Goal: Task Accomplishment & Management: Manage account settings

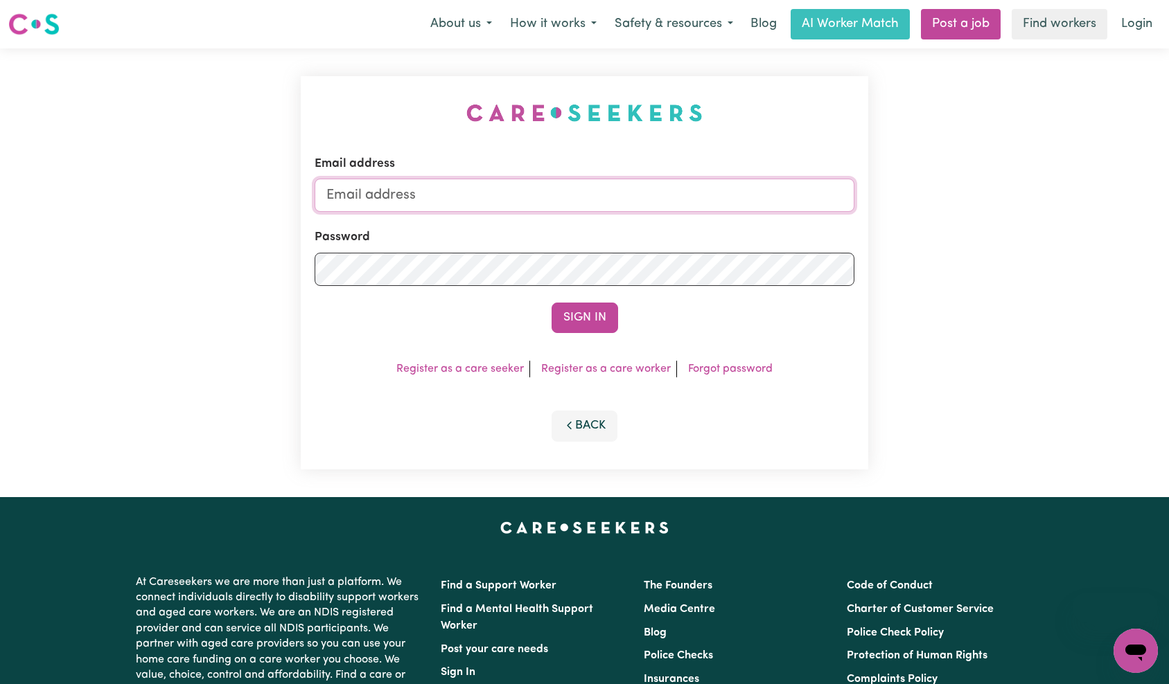
click at [582, 188] on input "Email address" at bounding box center [585, 195] width 540 height 33
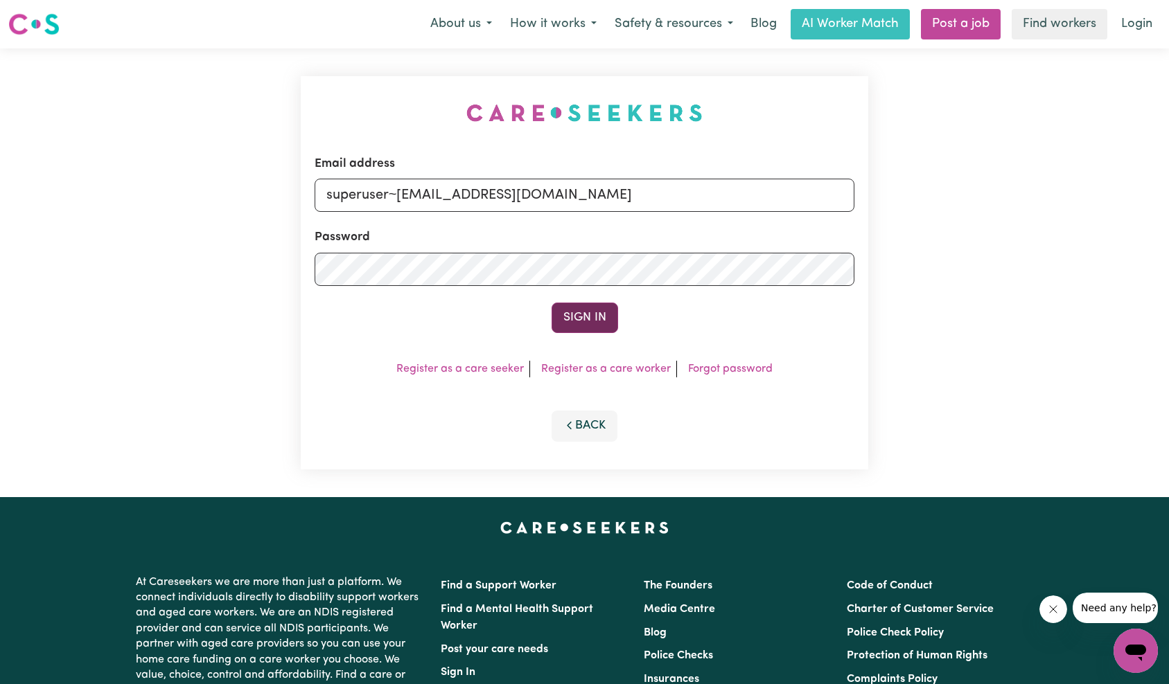
type input "superuser~[EMAIL_ADDRESS][DOMAIN_NAME]"
click at [567, 306] on button "Sign In" at bounding box center [584, 318] width 67 height 30
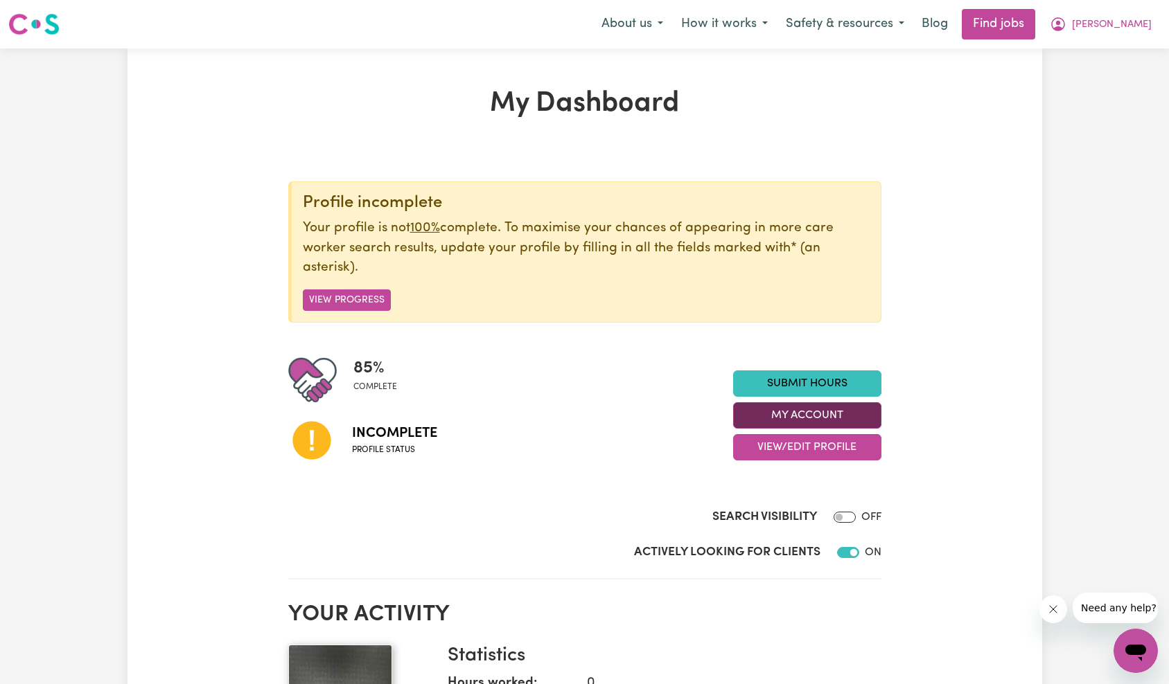
click at [815, 412] on button "My Account" at bounding box center [807, 415] width 148 height 26
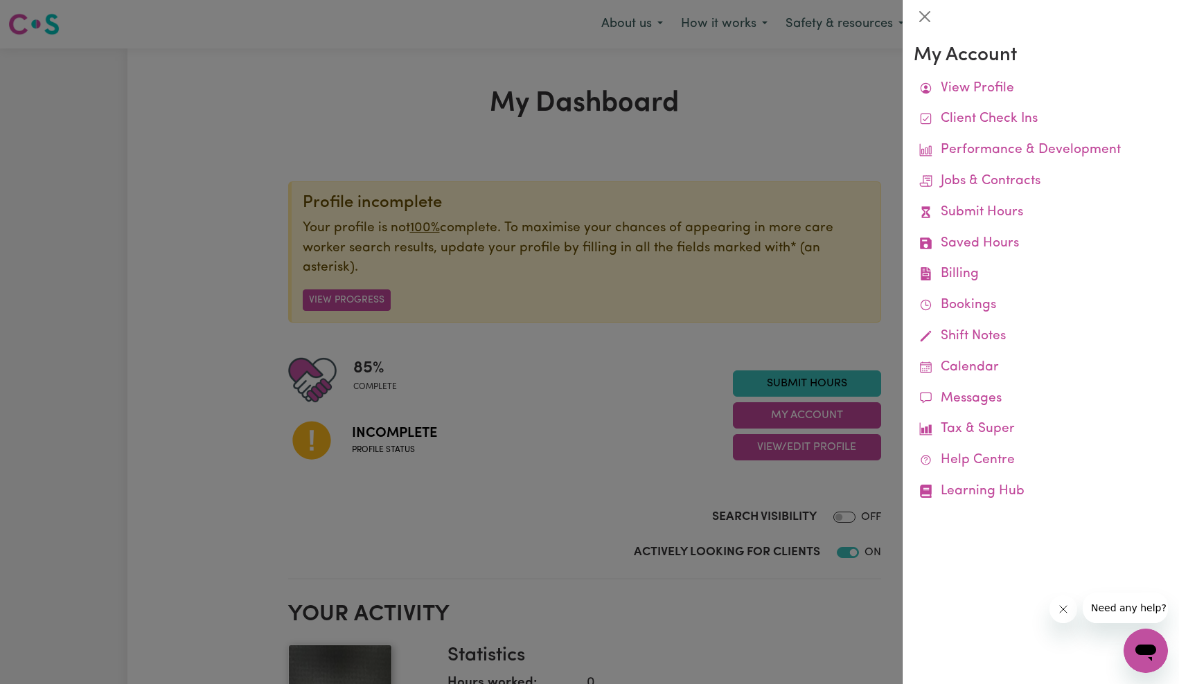
click at [790, 428] on div at bounding box center [589, 342] width 1179 height 684
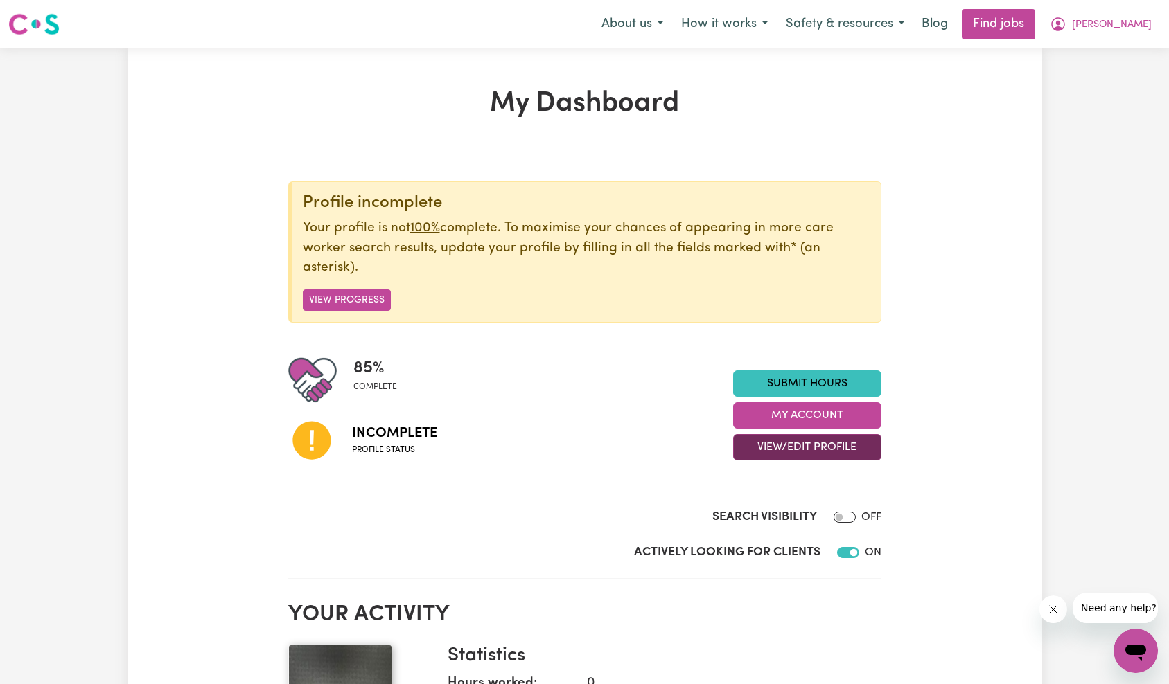
click at [791, 451] on button "View/Edit Profile" at bounding box center [807, 447] width 148 height 26
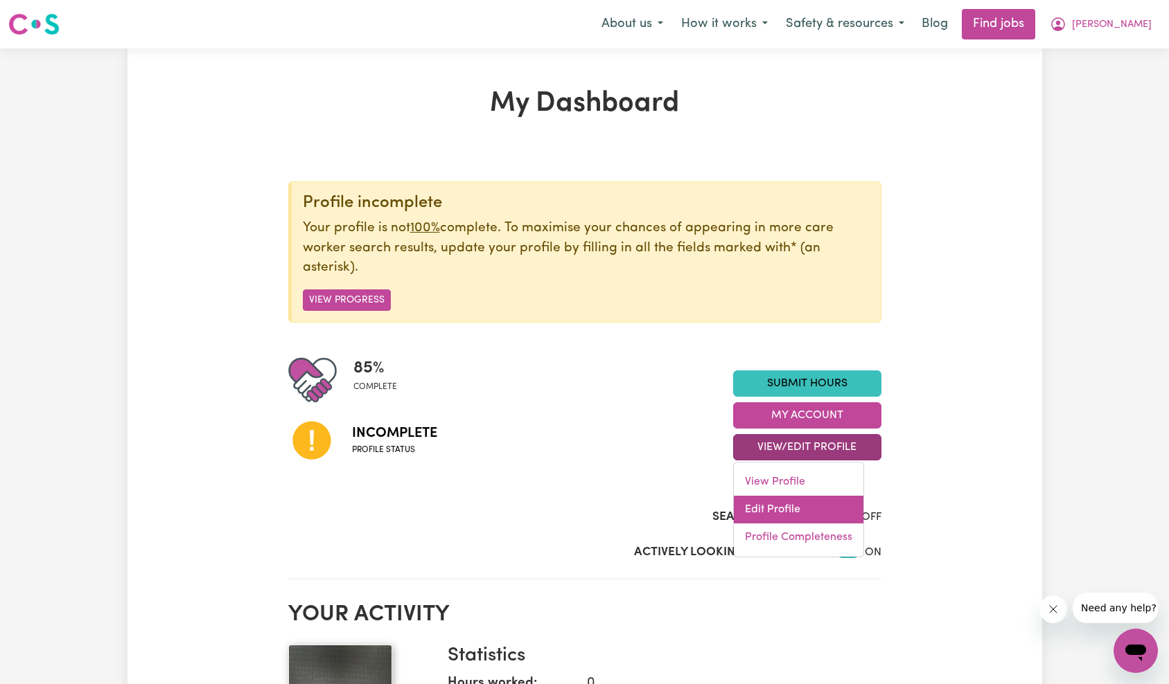
click at [793, 508] on link "Edit Profile" at bounding box center [799, 510] width 130 height 28
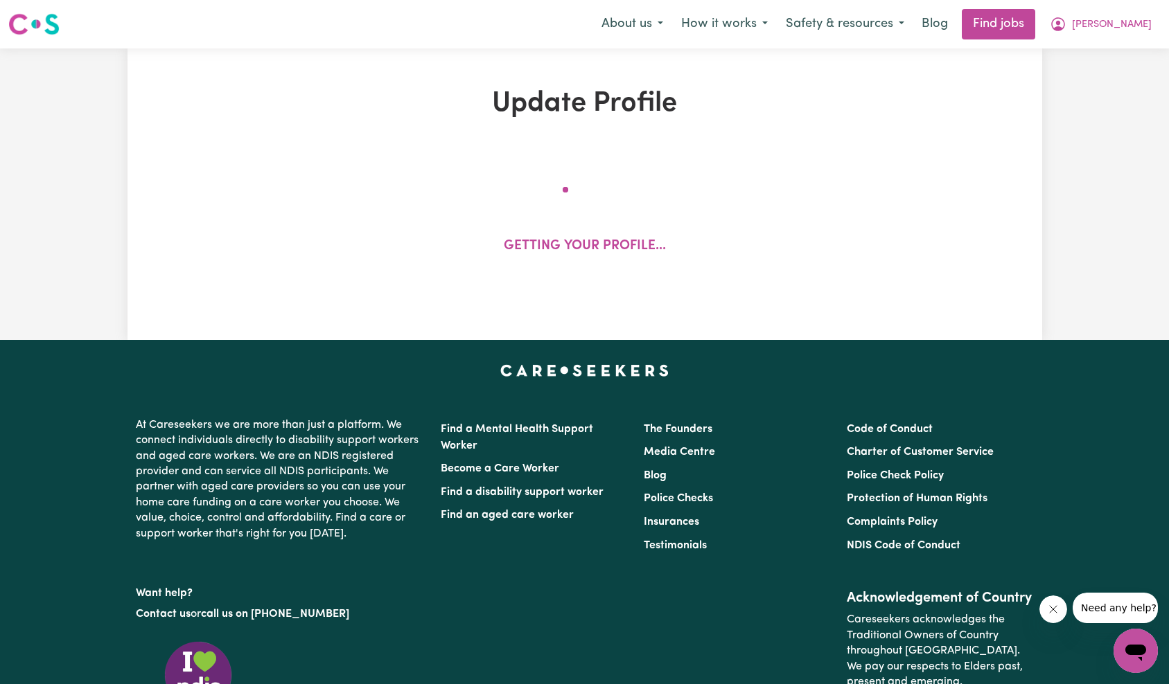
select select "[DEMOGRAPHIC_DATA]"
select select "Student Visa"
select select "Studying a healthcare related degree or qualification"
select select "37"
select select "40"
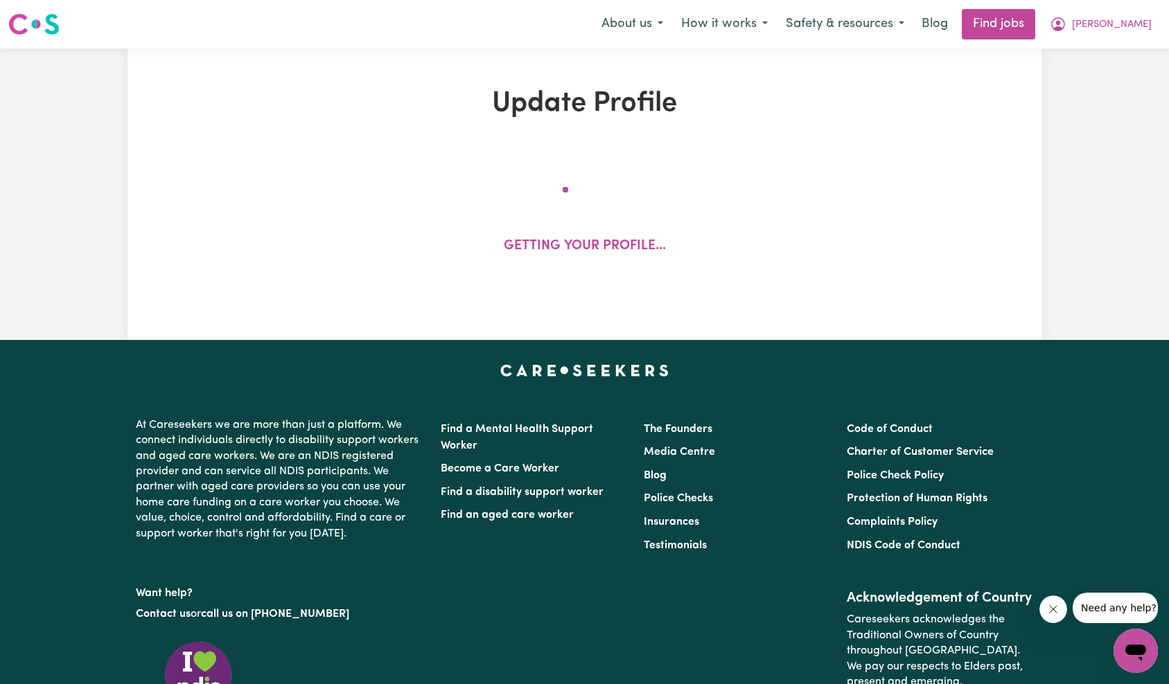
select select "42"
select select "45"
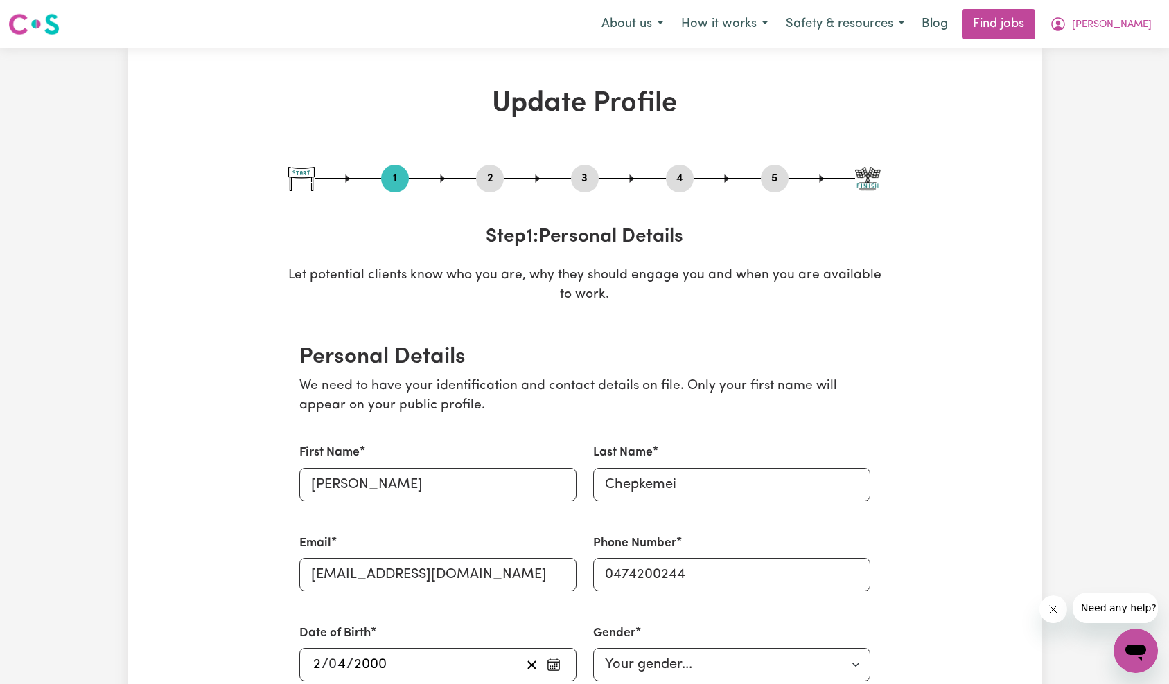
click at [774, 181] on button "5" at bounding box center [775, 179] width 28 height 18
select select "I am providing services by being employed by an organisation"
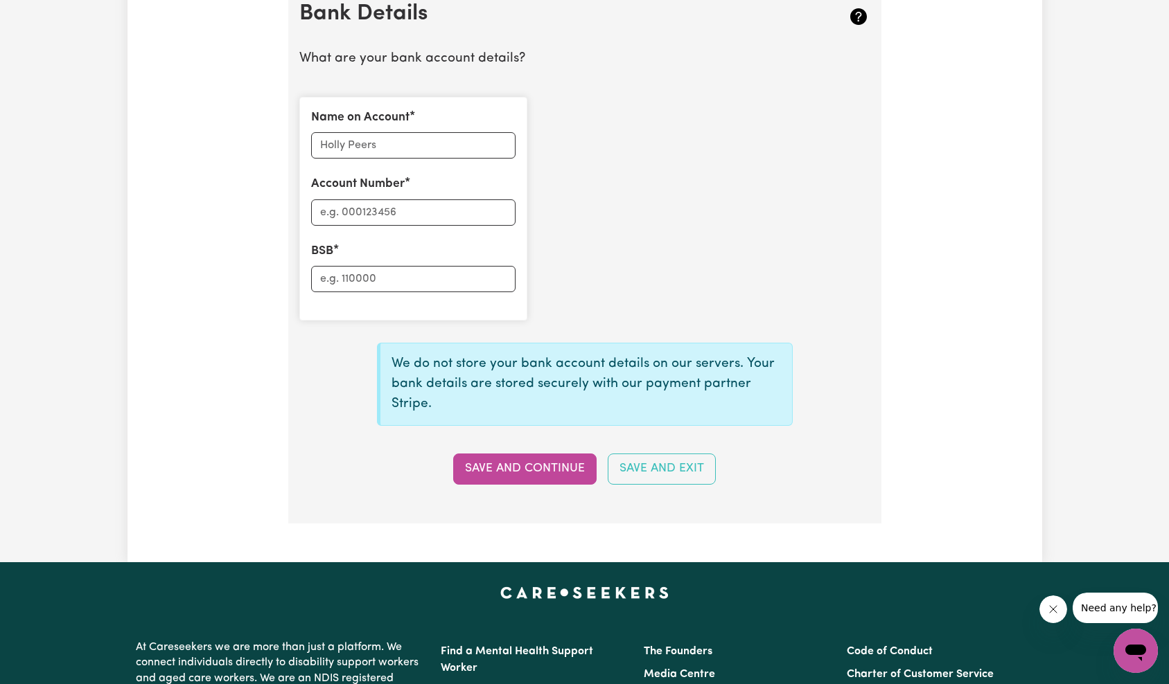
scroll to position [850, 0]
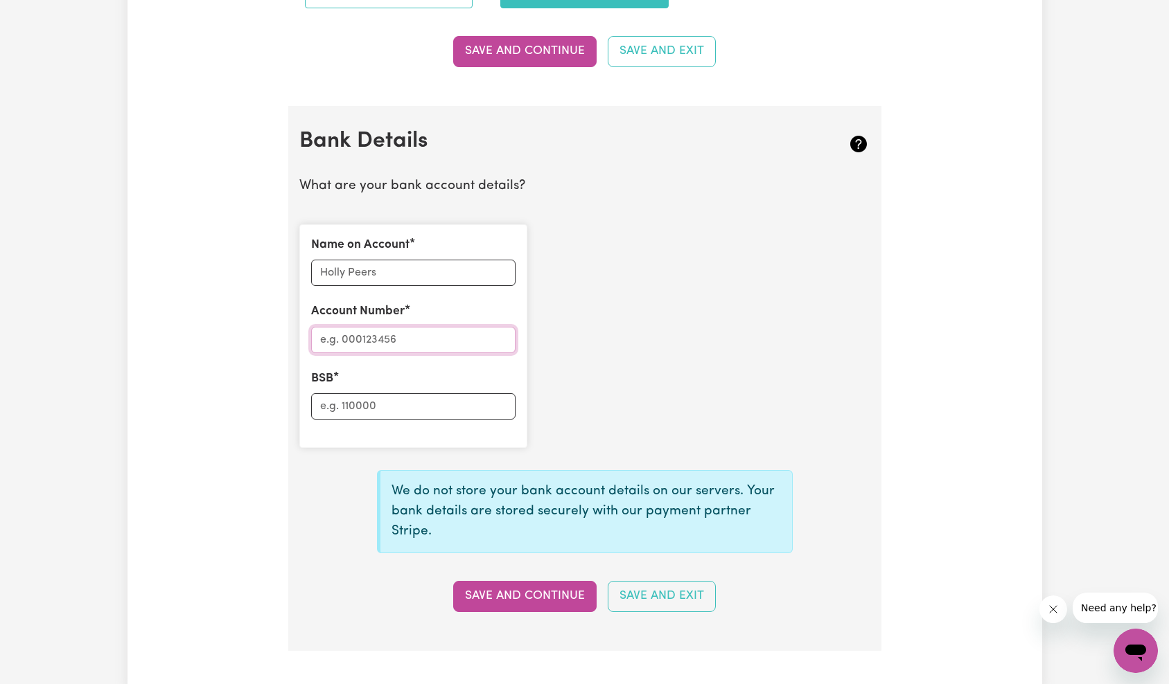
click at [445, 345] on input "Account Number" at bounding box center [413, 340] width 204 height 26
paste input "13557708"
type input "13557708"
paste input "062443"
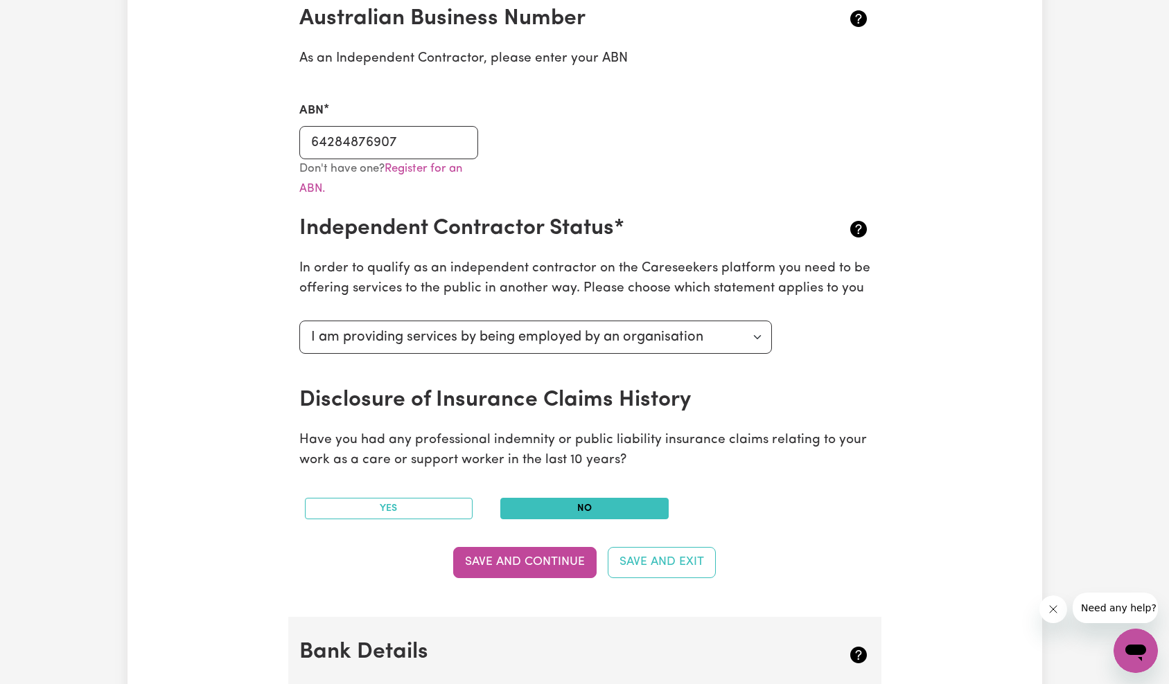
scroll to position [669, 0]
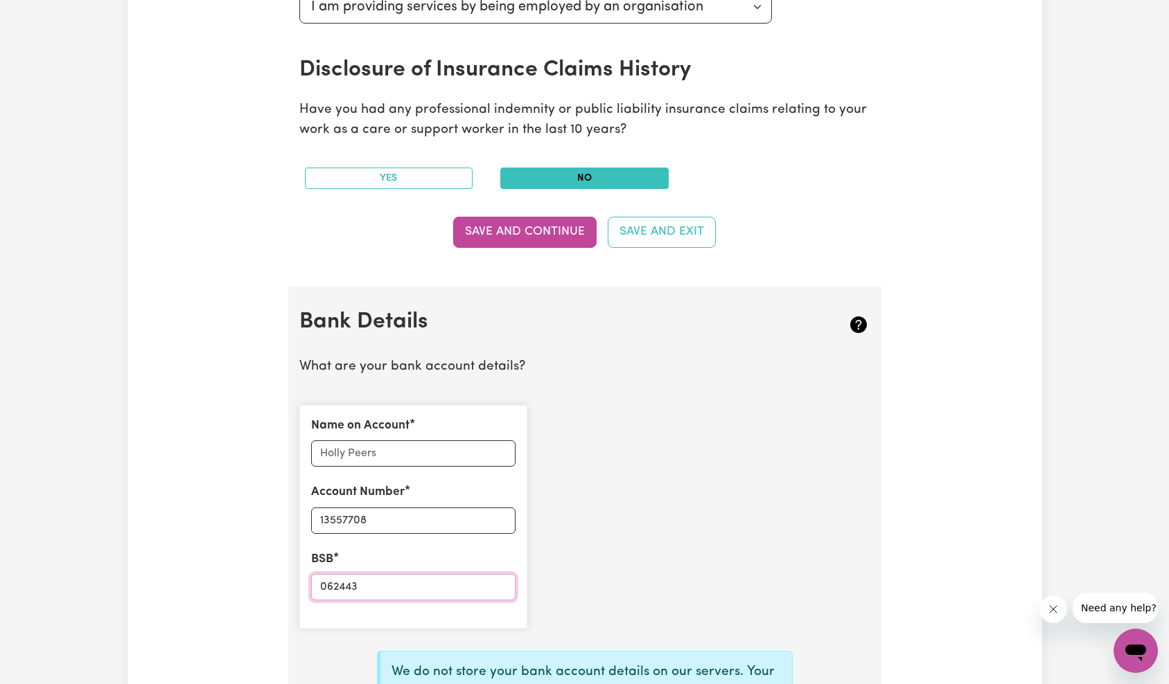
type input "062443"
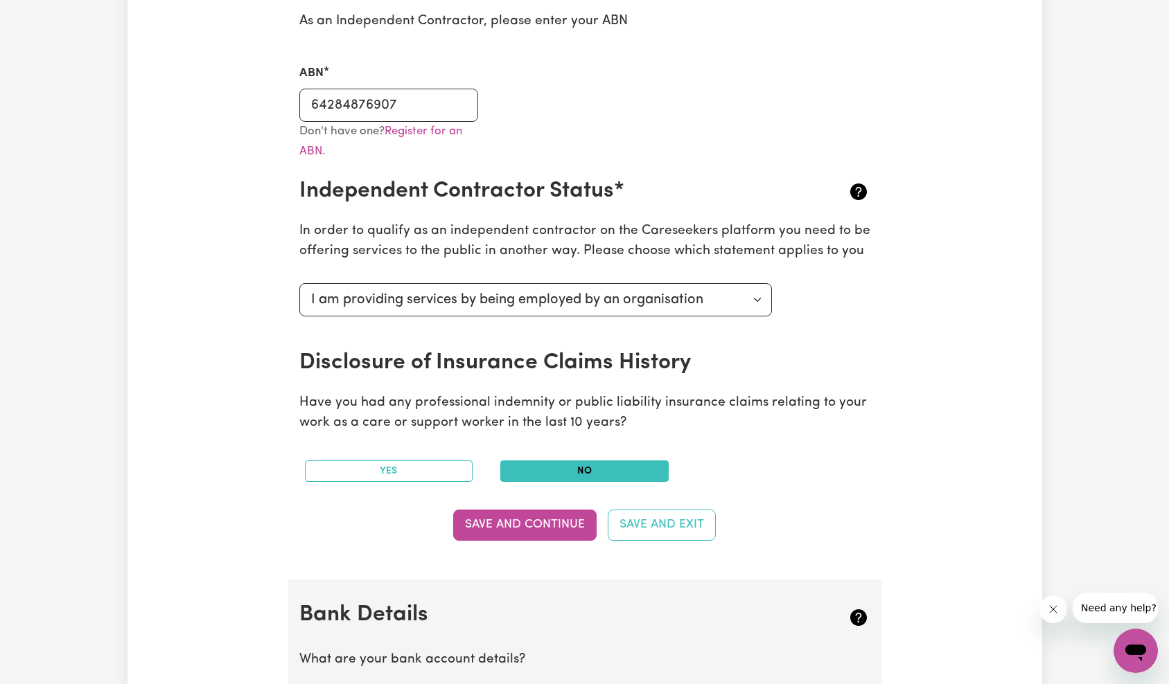
scroll to position [0, 0]
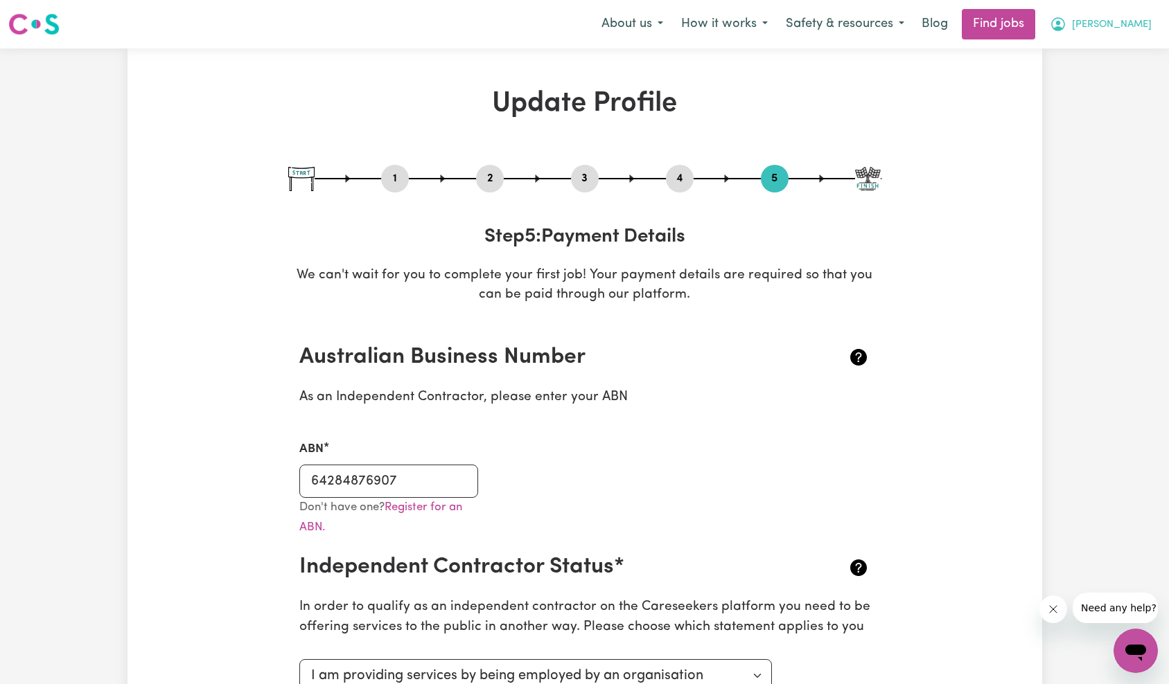
click at [1131, 33] on button "[PERSON_NAME]" at bounding box center [1101, 24] width 120 height 29
click at [1129, 78] on link "My Dashboard" at bounding box center [1104, 80] width 109 height 26
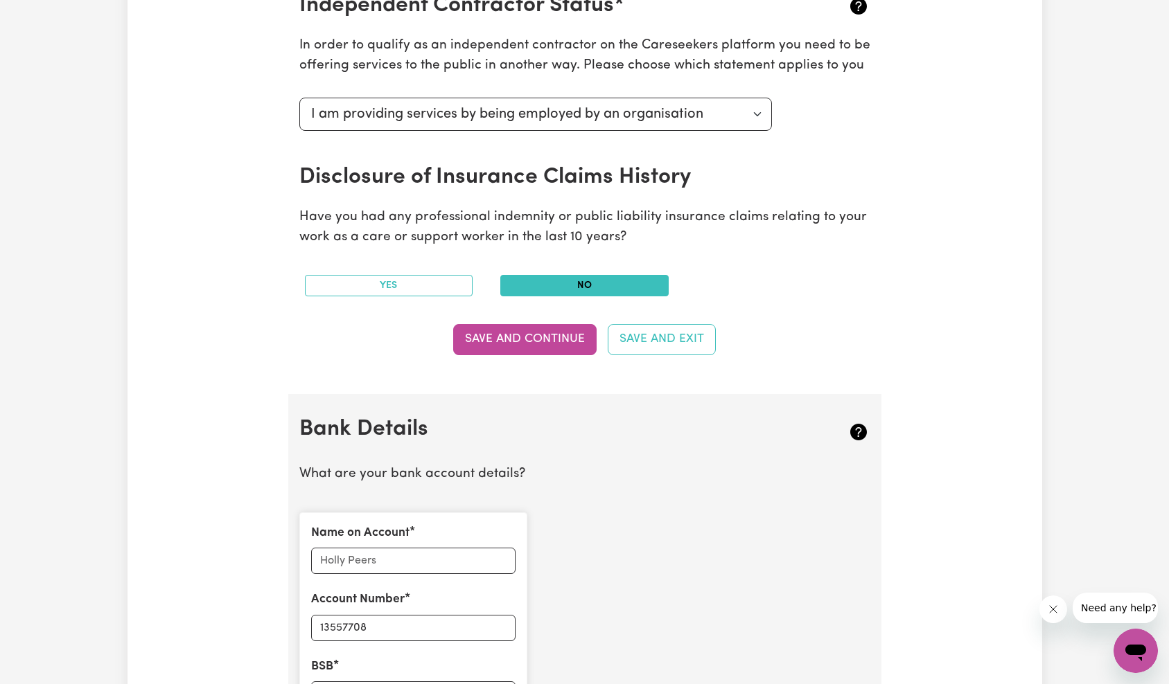
scroll to position [698, 0]
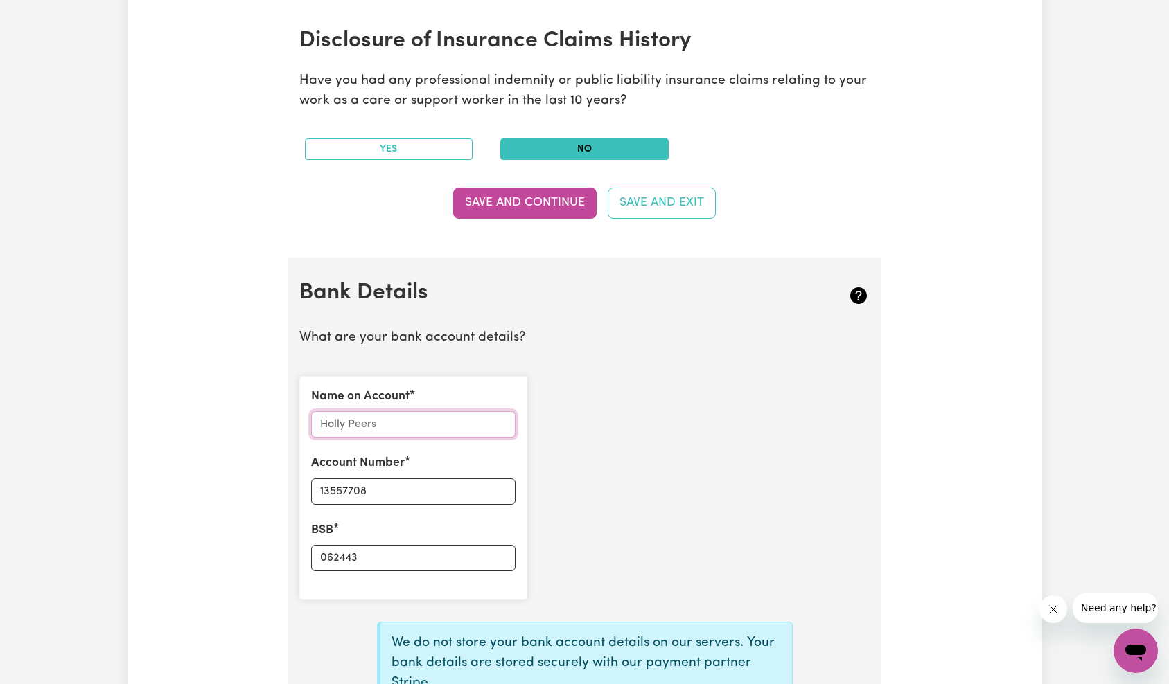
click at [384, 432] on input "Name on Account" at bounding box center [413, 424] width 204 height 26
paste input "[PERSON_NAME]"
paste input "Chepkemei"
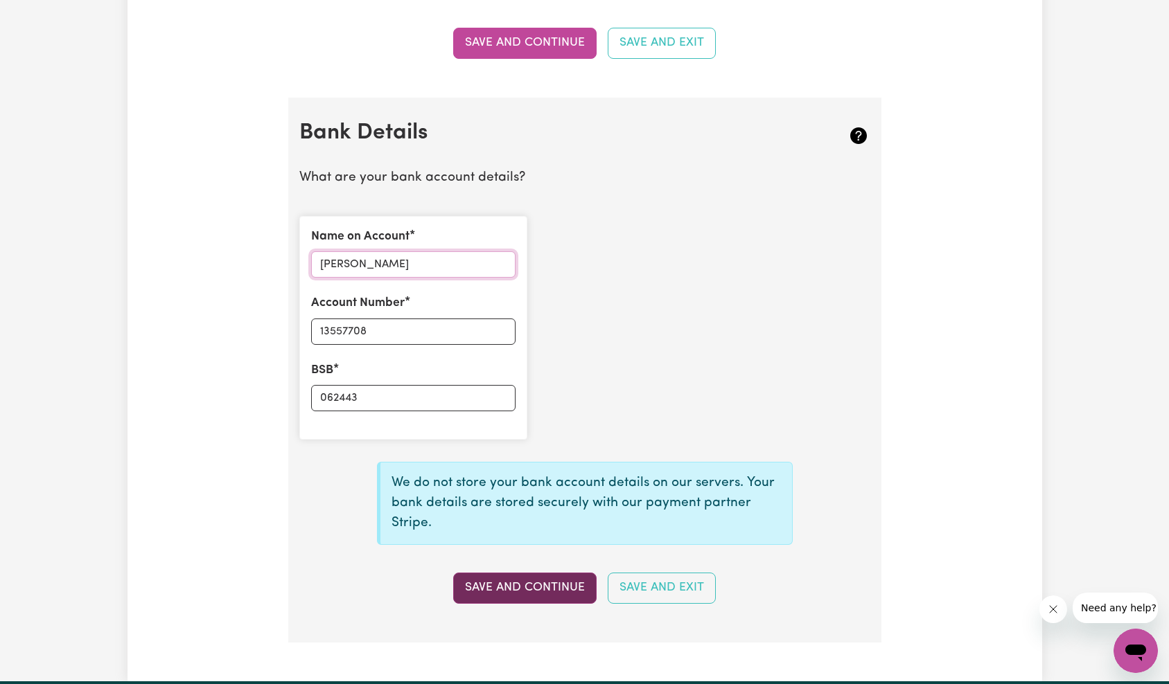
type input "[PERSON_NAME]"
click at [541, 582] on button "Save and Continue" at bounding box center [524, 588] width 143 height 30
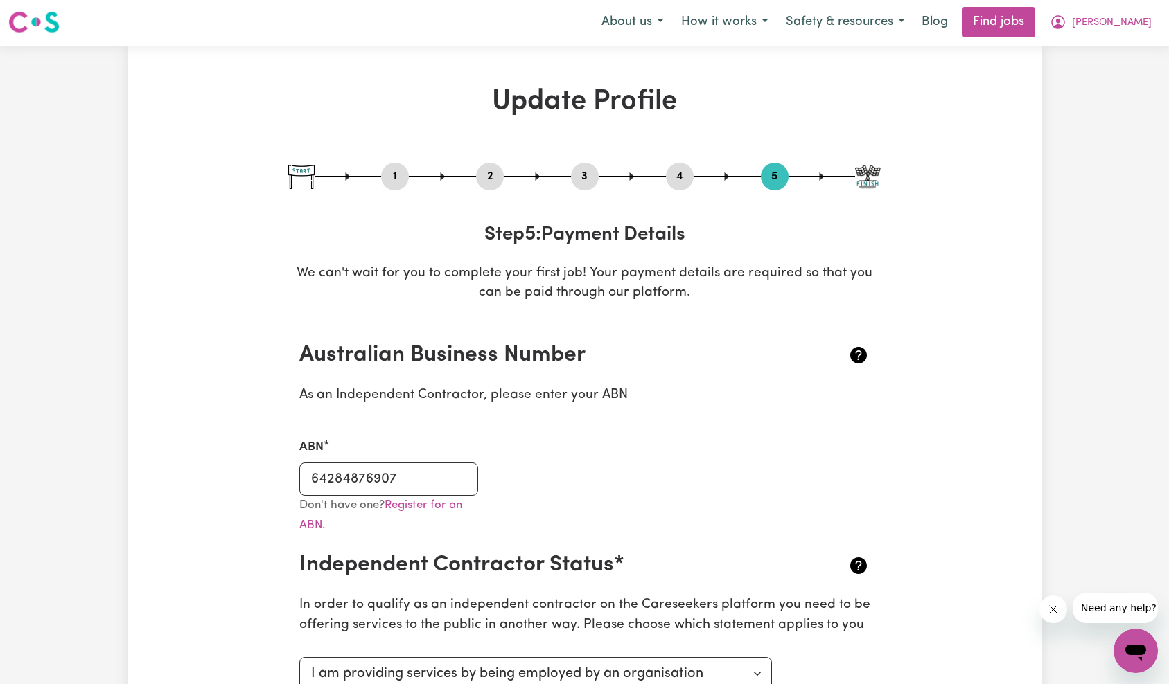
scroll to position [0, 0]
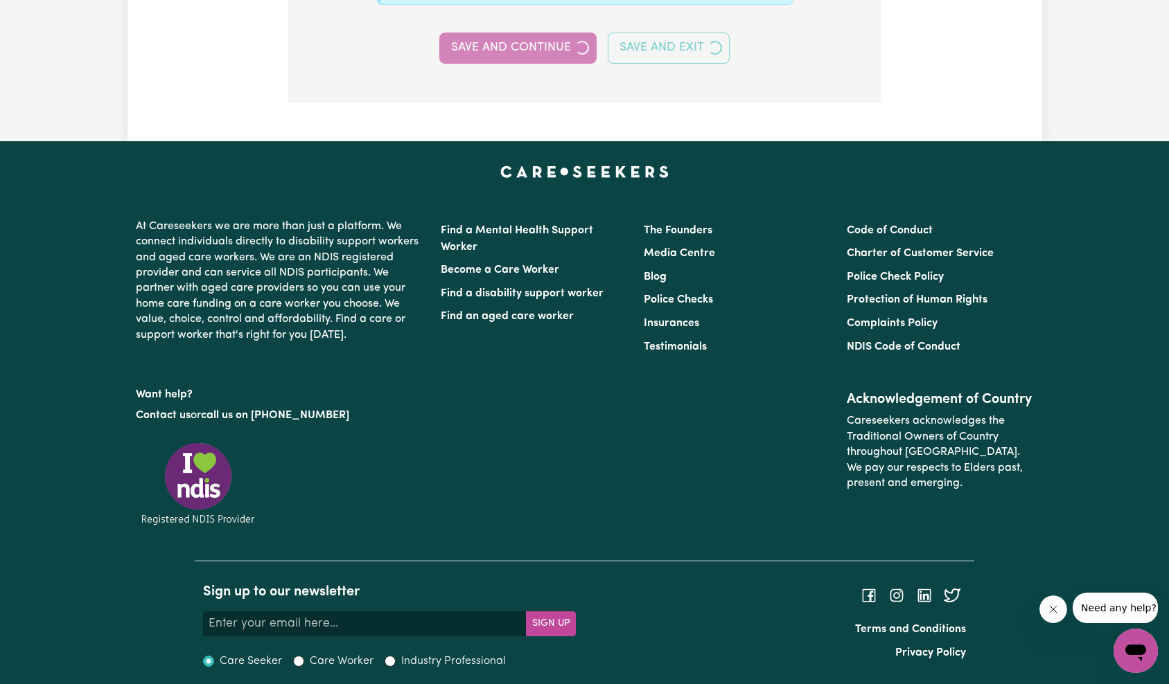
type input "****7708"
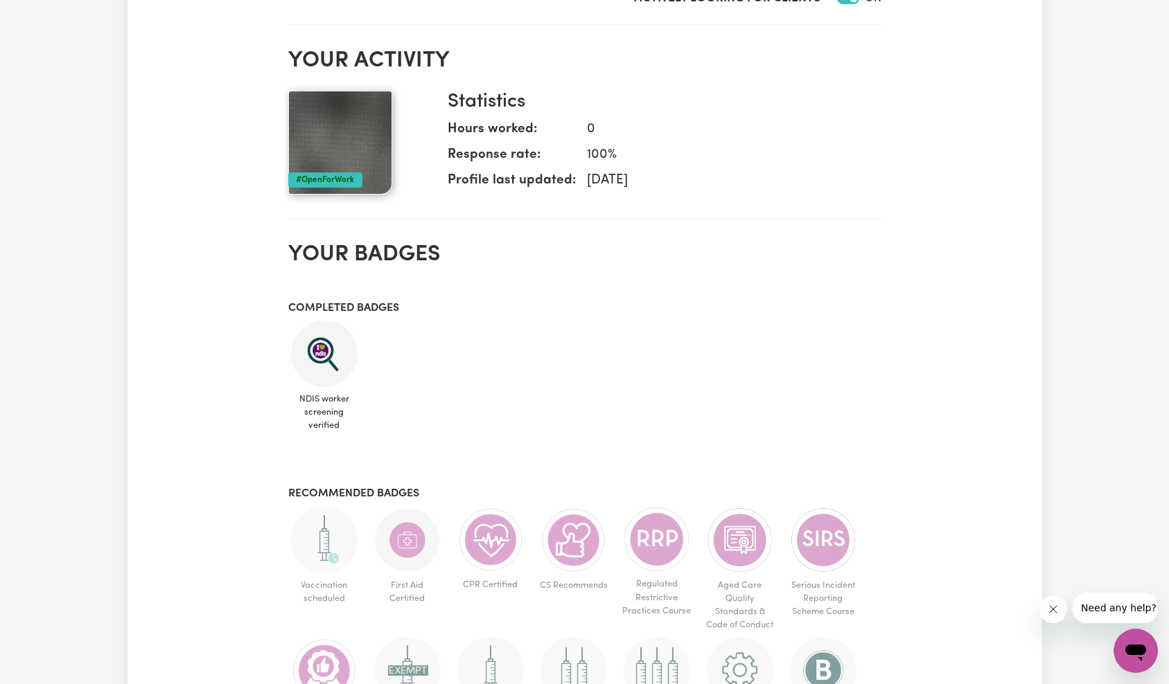
scroll to position [190, 0]
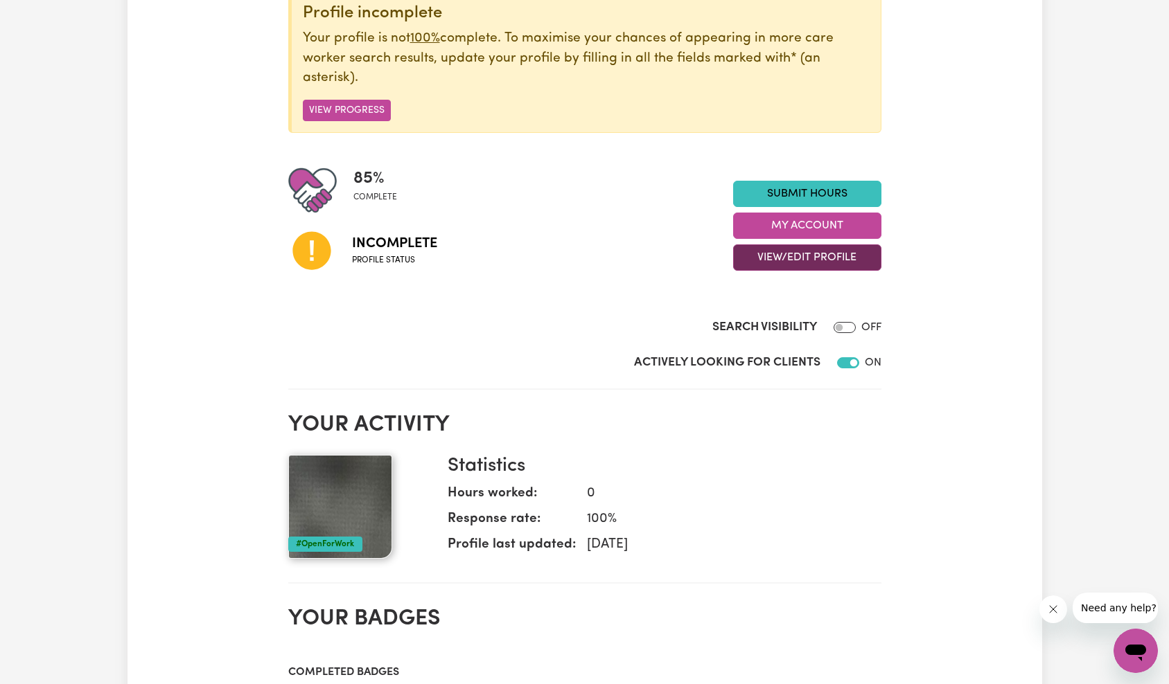
click at [813, 256] on button "View/Edit Profile" at bounding box center [807, 258] width 148 height 26
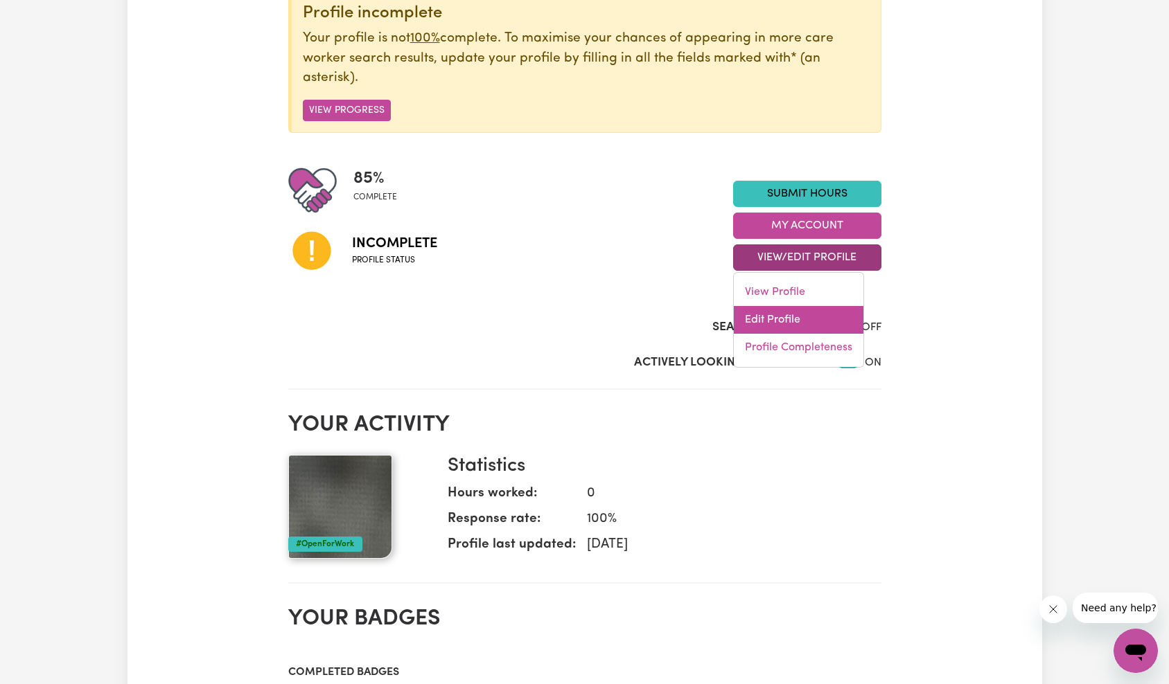
click at [793, 319] on link "Edit Profile" at bounding box center [799, 320] width 130 height 28
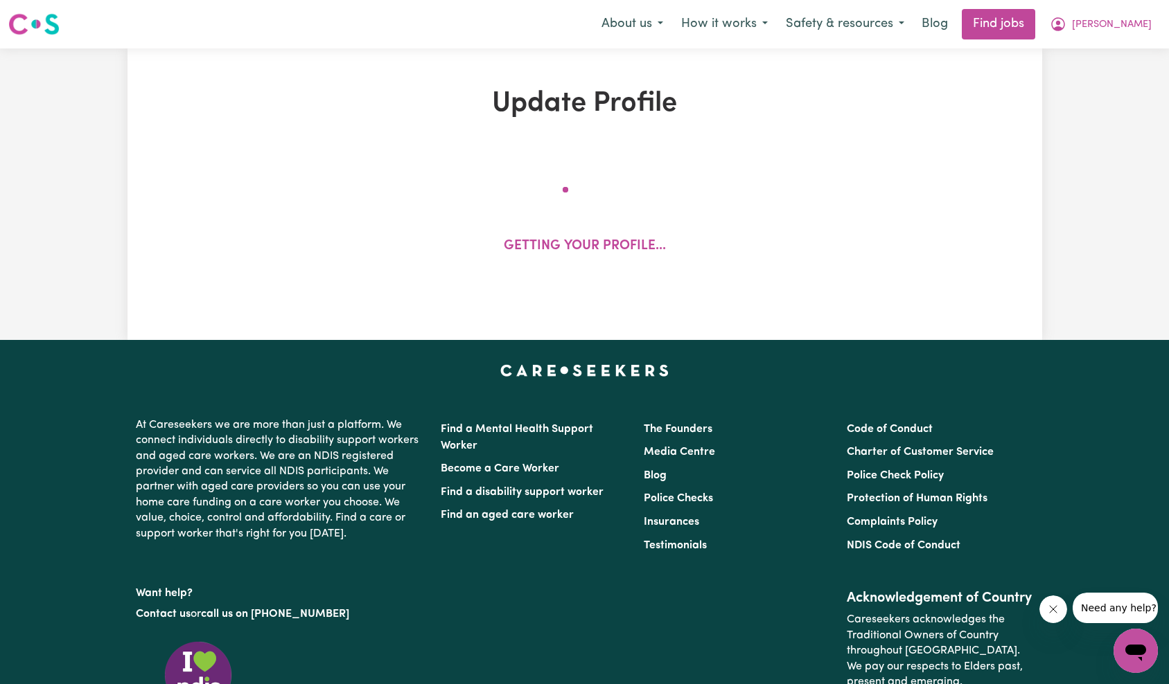
select select "[DEMOGRAPHIC_DATA]"
select select "Student Visa"
select select "Studying a healthcare related degree or qualification"
select select "37"
select select "40"
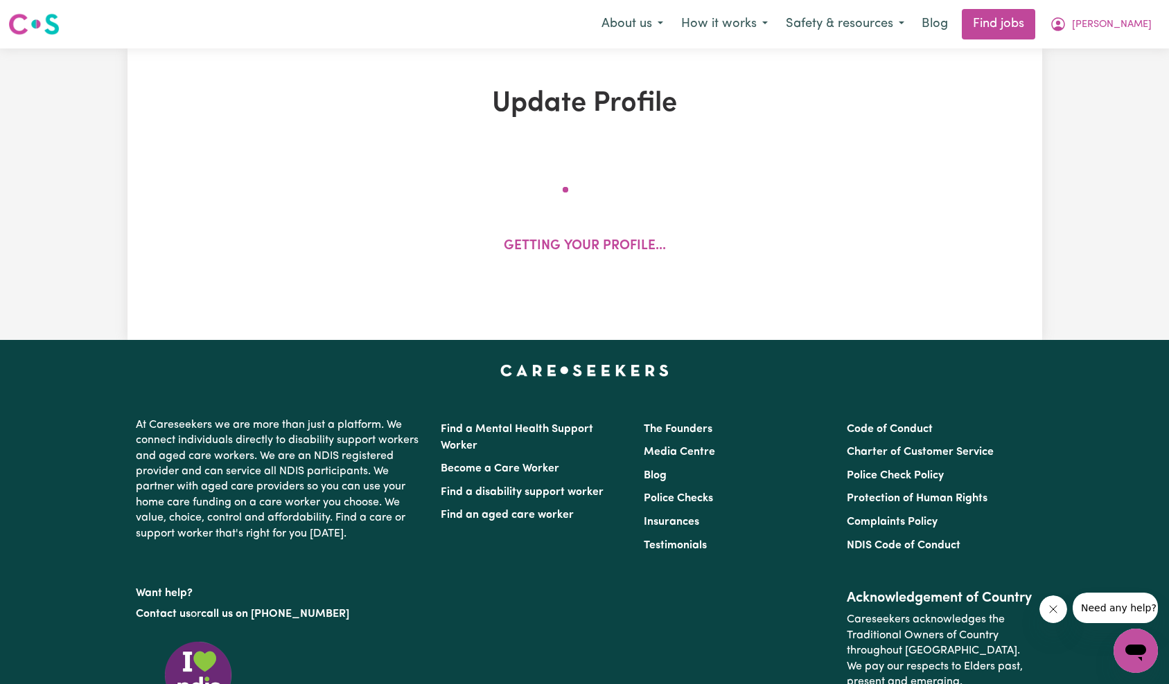
select select "42"
select select "45"
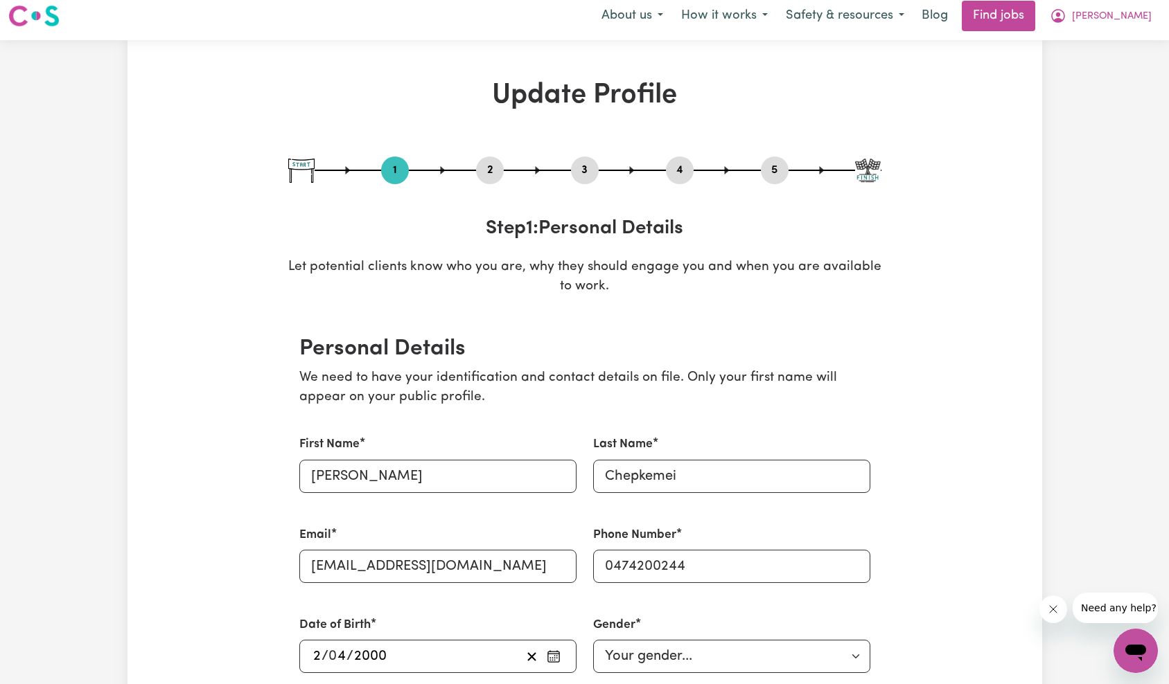
scroll to position [178, 0]
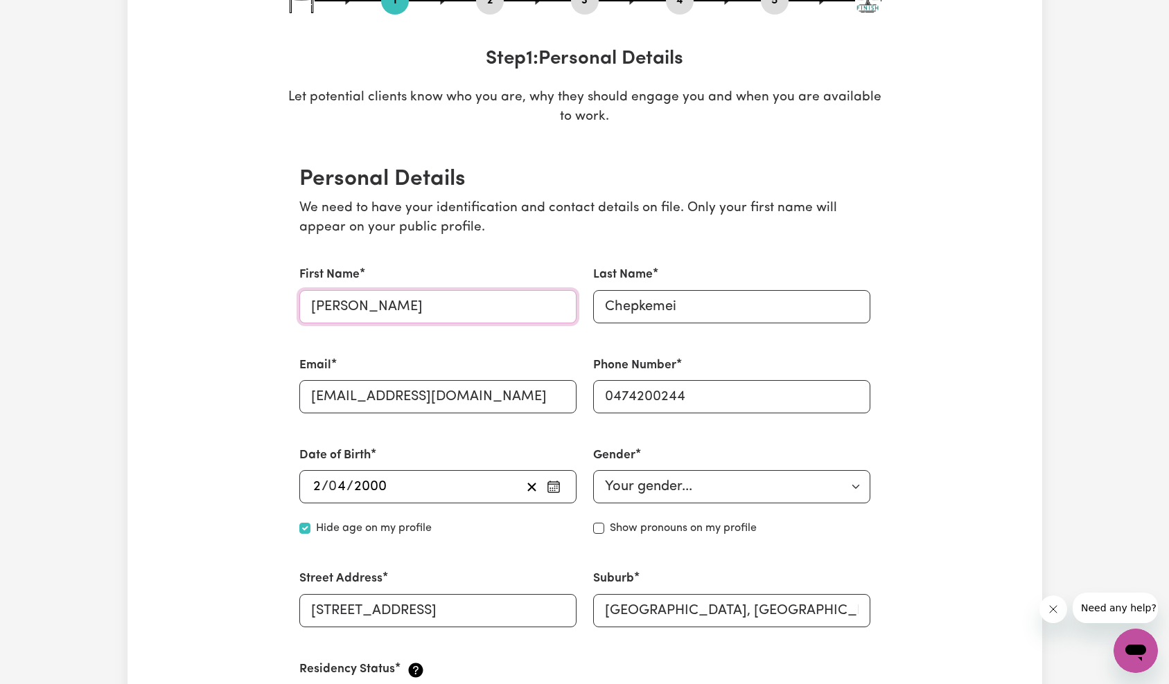
click at [438, 319] on input "[PERSON_NAME]" at bounding box center [437, 306] width 277 height 33
click at [702, 303] on input "Chepkemei" at bounding box center [731, 306] width 277 height 33
